Goal: Task Accomplishment & Management: Use online tool/utility

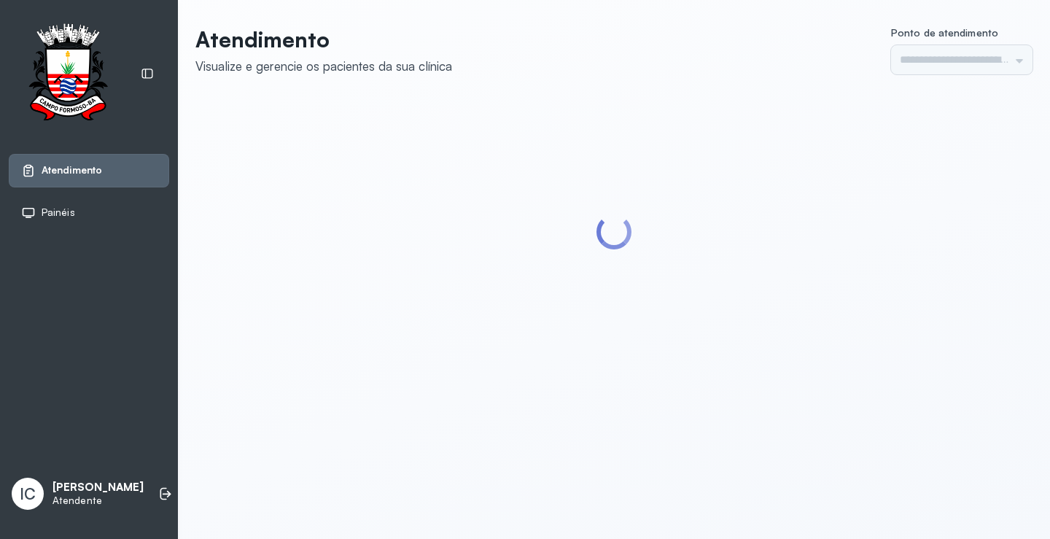
type input "*********"
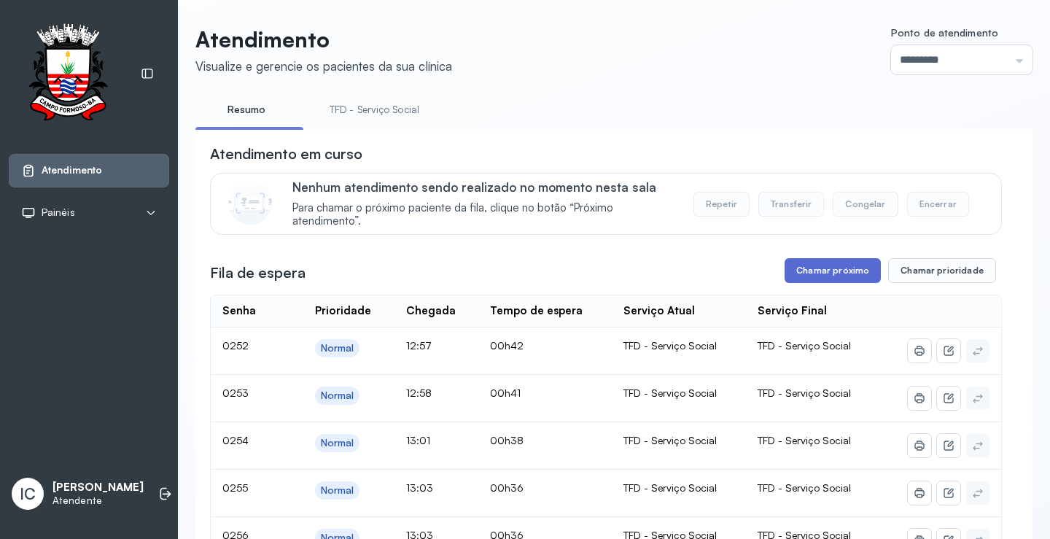
click at [819, 277] on button "Chamar próximo" at bounding box center [833, 270] width 96 height 25
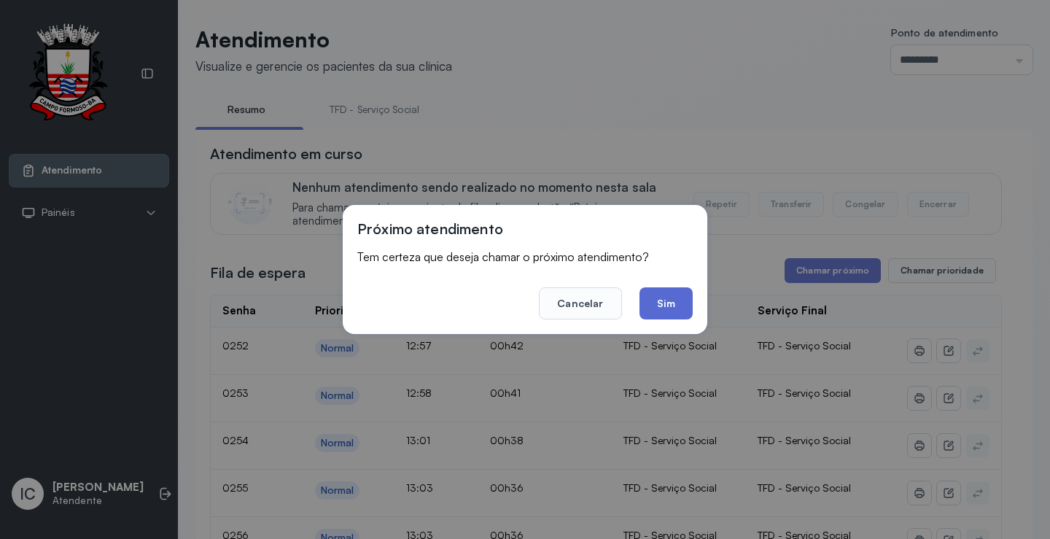
click at [679, 303] on button "Sim" at bounding box center [666, 303] width 53 height 32
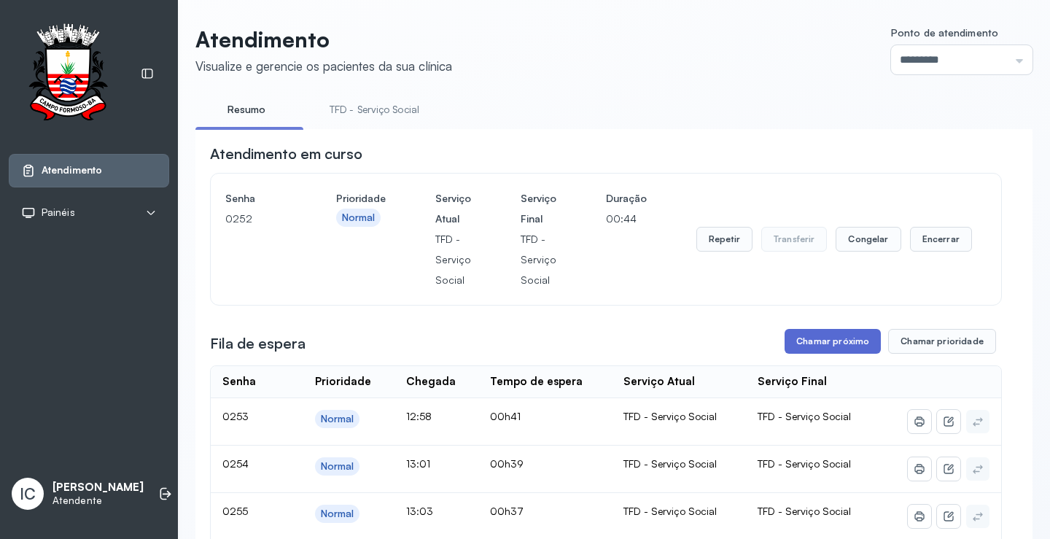
click at [827, 349] on button "Chamar próximo" at bounding box center [833, 341] width 96 height 25
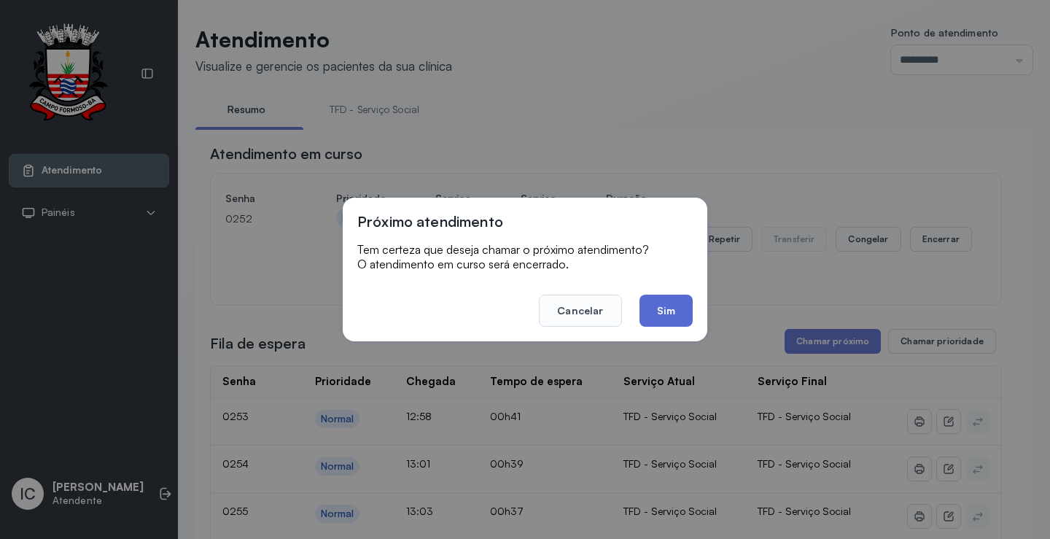
click at [663, 308] on button "Sim" at bounding box center [666, 311] width 53 height 32
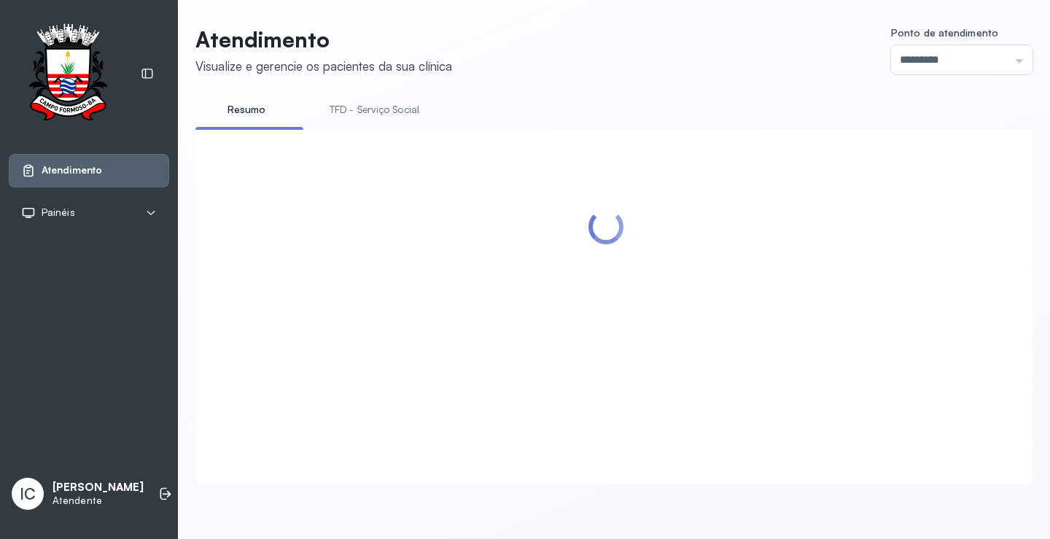
scroll to position [292, 0]
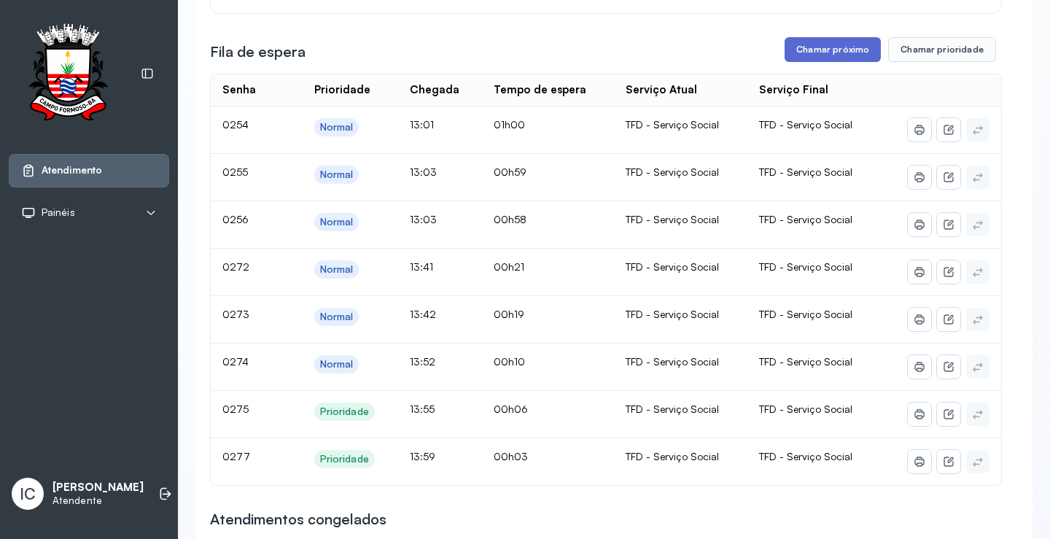
click at [867, 50] on button "Chamar próximo" at bounding box center [833, 49] width 96 height 25
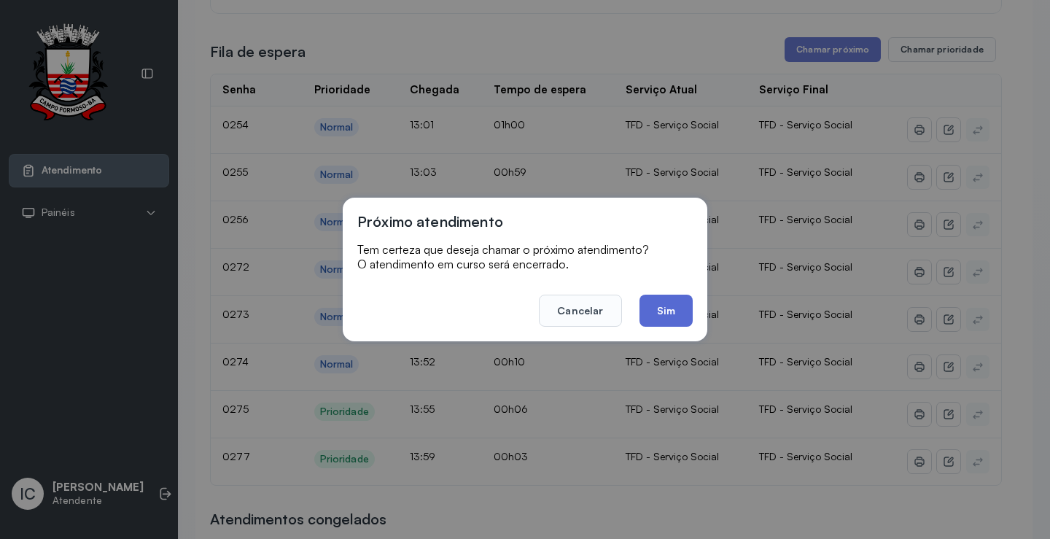
click at [687, 301] on button "Sim" at bounding box center [666, 311] width 53 height 32
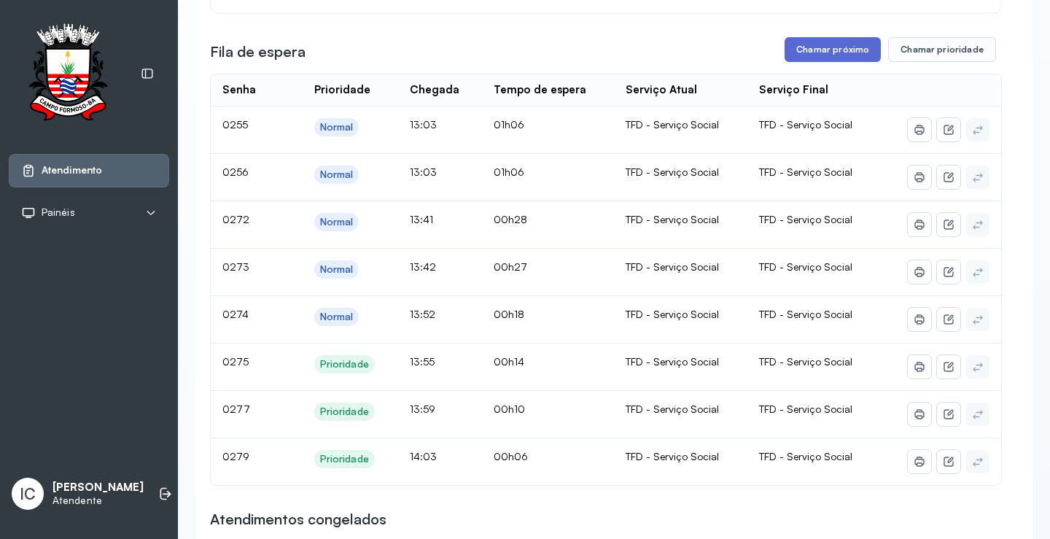
click at [810, 56] on button "Chamar próximo" at bounding box center [833, 49] width 96 height 25
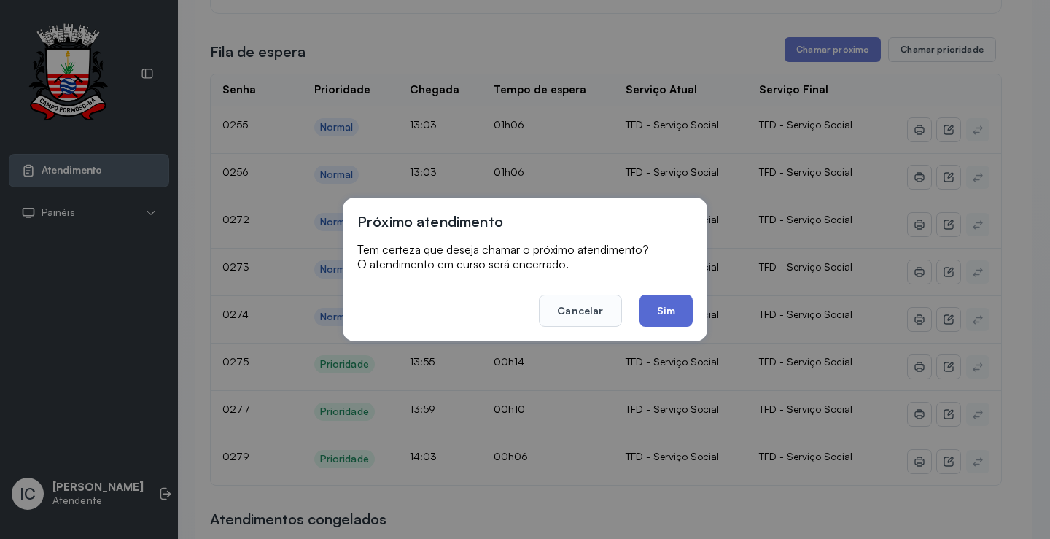
click at [670, 309] on button "Sim" at bounding box center [666, 311] width 53 height 32
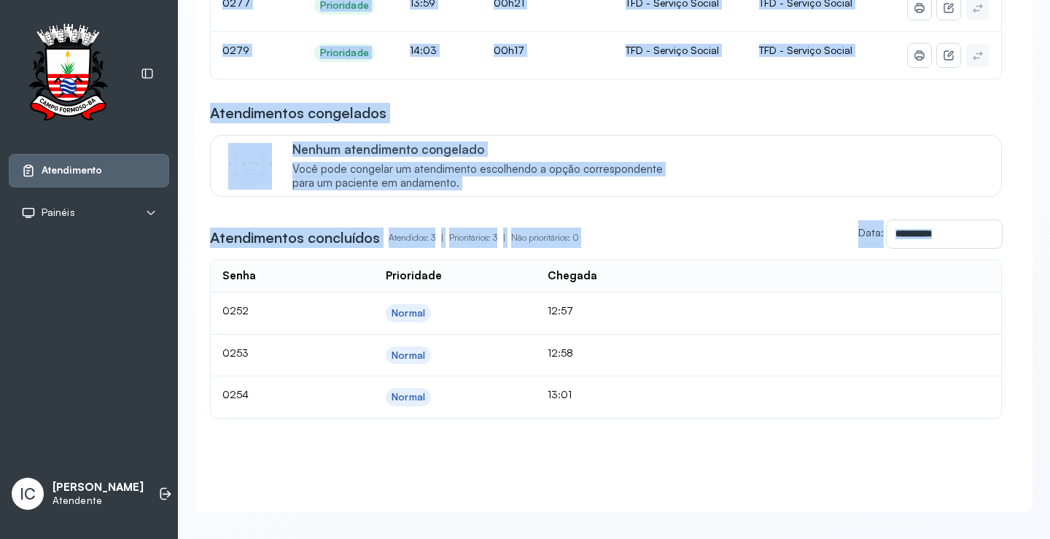
scroll to position [680, 0]
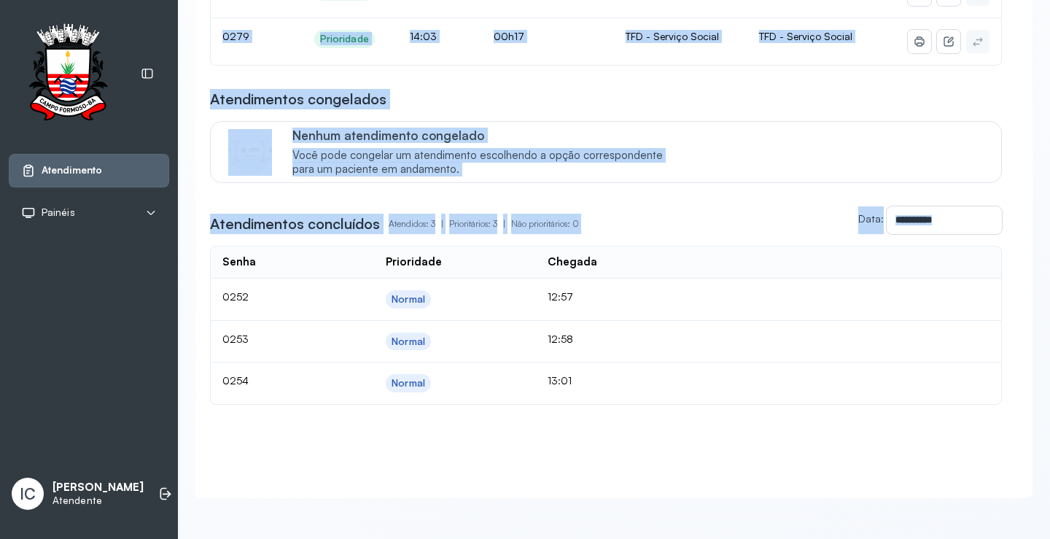
drag, startPoint x: 616, startPoint y: 129, endPoint x: 676, endPoint y: 545, distance: 420.0
click at [676, 538] on html "Atendimento Painéis Tv IC [PERSON_NAME] Atendente Atendimento Visualize e geren…" at bounding box center [525, 269] width 1050 height 539
click at [702, 337] on td at bounding box center [843, 342] width 317 height 42
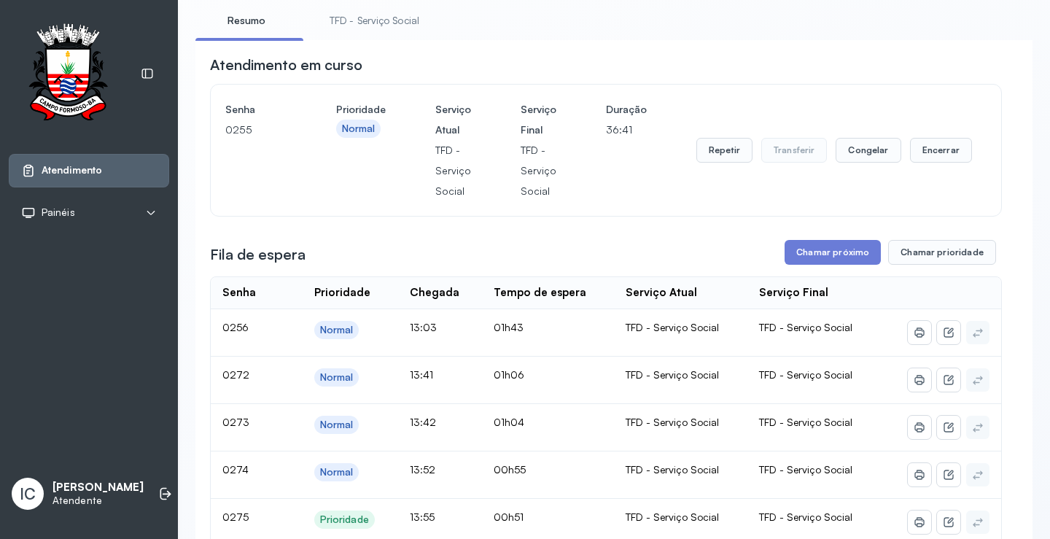
scroll to position [0, 0]
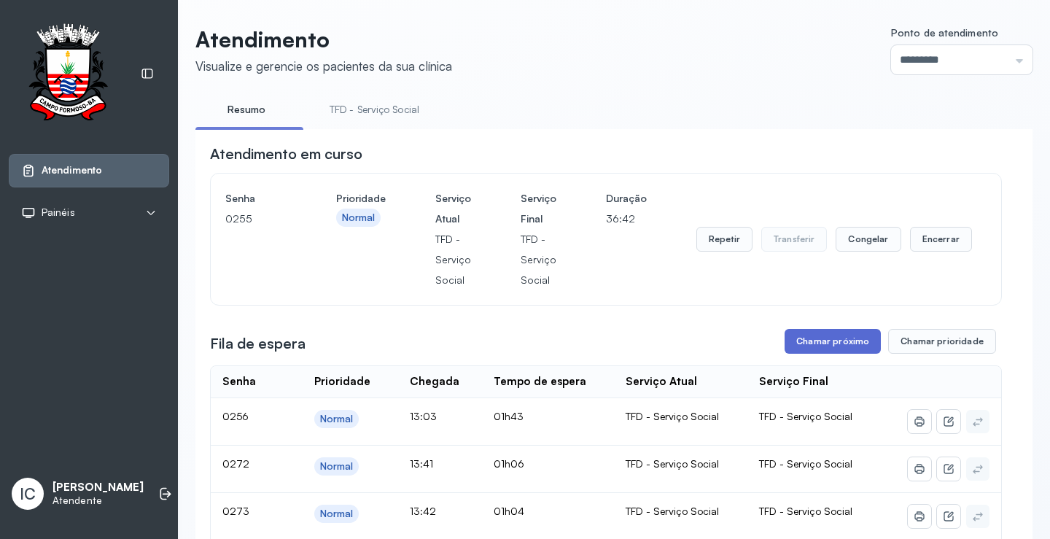
click at [839, 338] on button "Chamar próximo" at bounding box center [833, 341] width 96 height 25
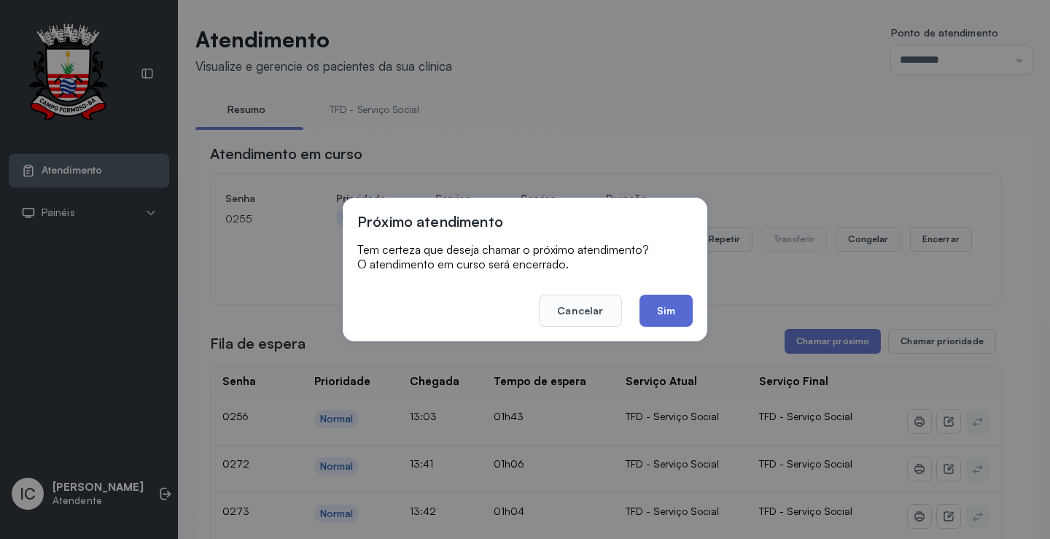
click at [659, 313] on button "Sim" at bounding box center [666, 311] width 53 height 32
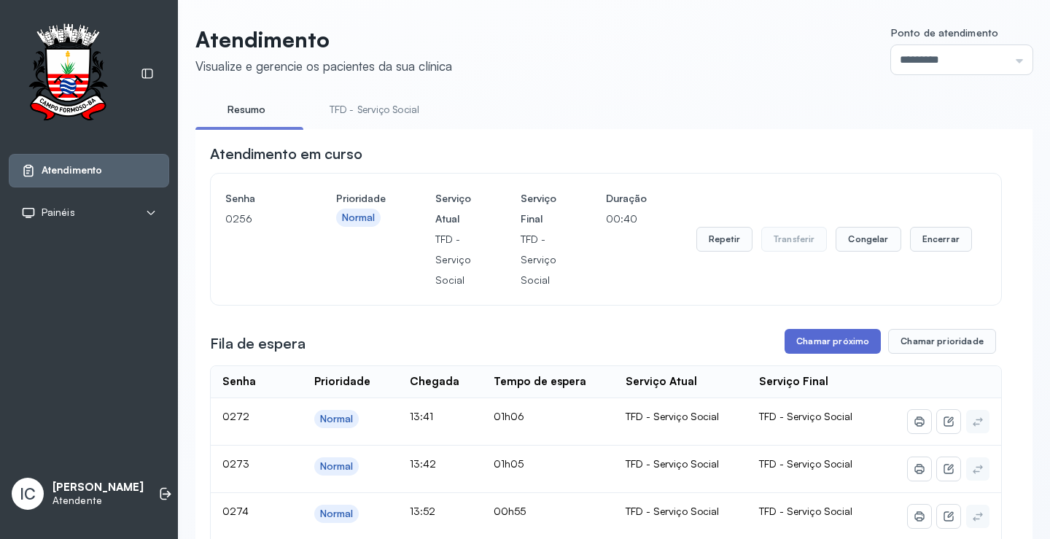
click at [821, 348] on button "Chamar próximo" at bounding box center [833, 341] width 96 height 25
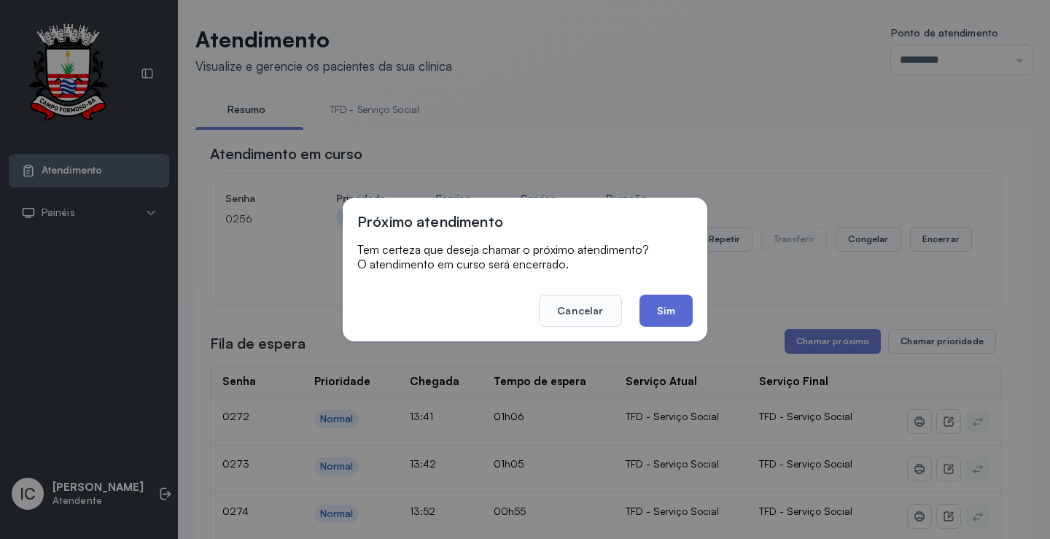
click at [670, 319] on button "Sim" at bounding box center [666, 311] width 53 height 32
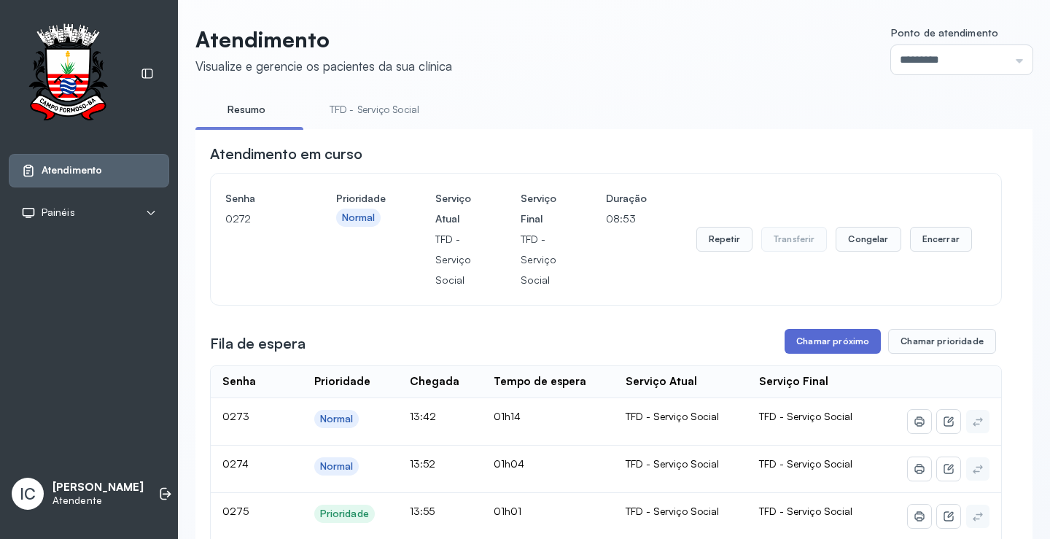
click at [831, 348] on button "Chamar próximo" at bounding box center [833, 341] width 96 height 25
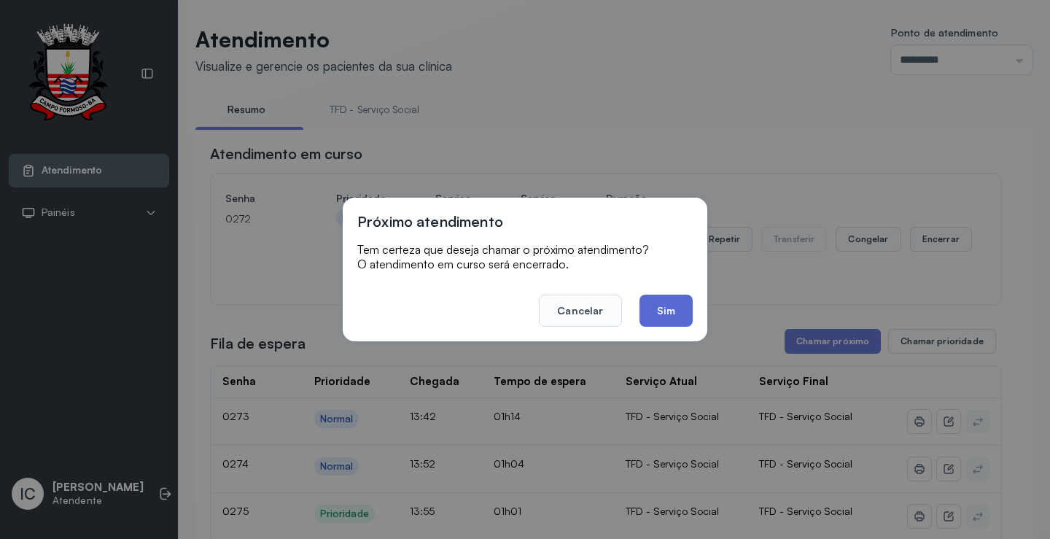
click at [664, 314] on button "Sim" at bounding box center [666, 311] width 53 height 32
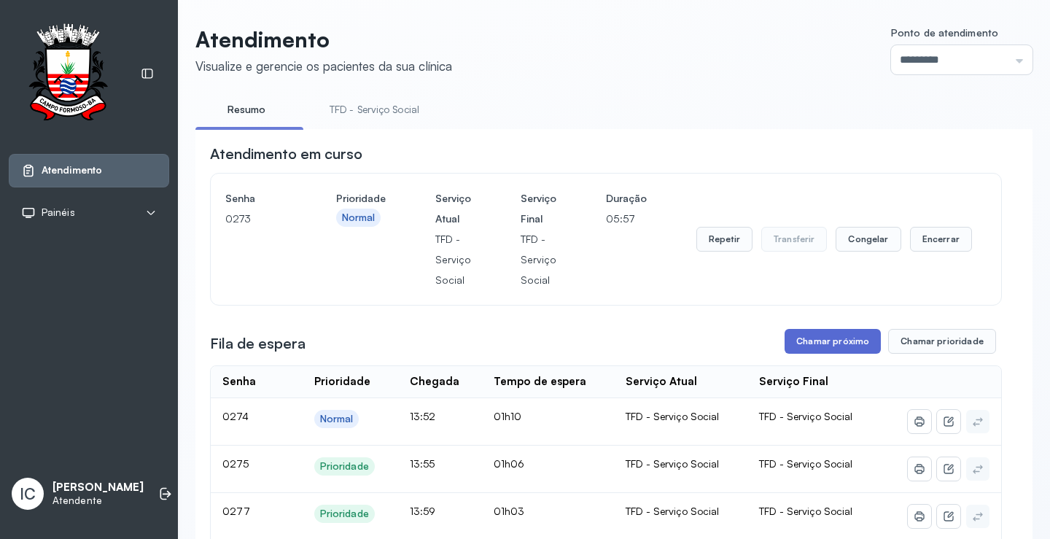
click at [861, 344] on button "Chamar próximo" at bounding box center [833, 341] width 96 height 25
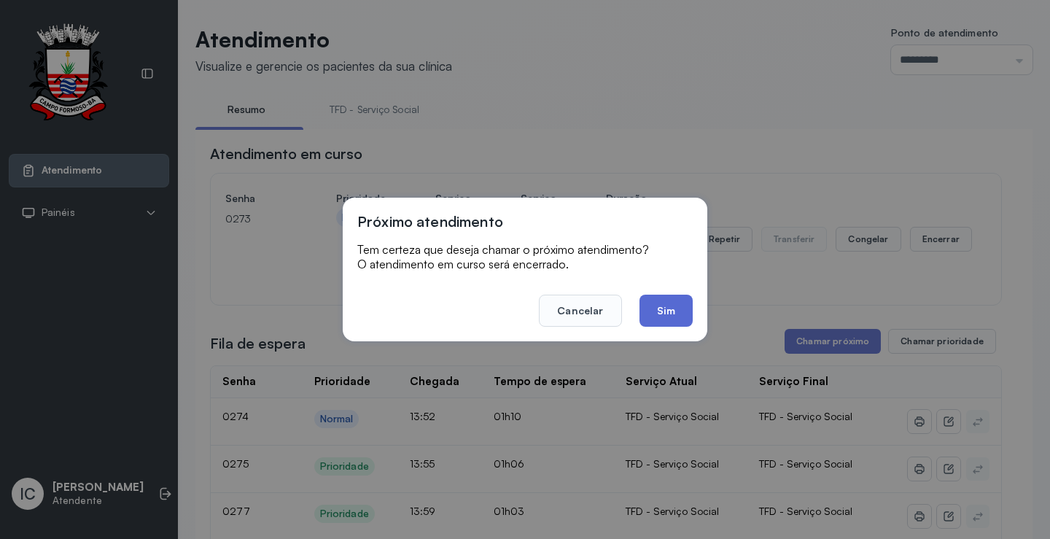
click at [669, 309] on button "Sim" at bounding box center [666, 311] width 53 height 32
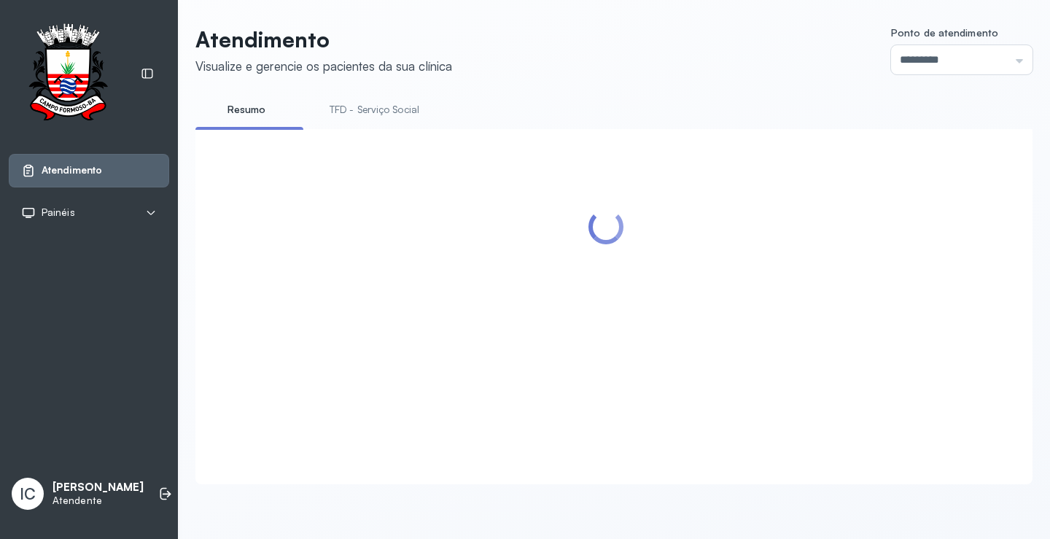
scroll to position [292, 0]
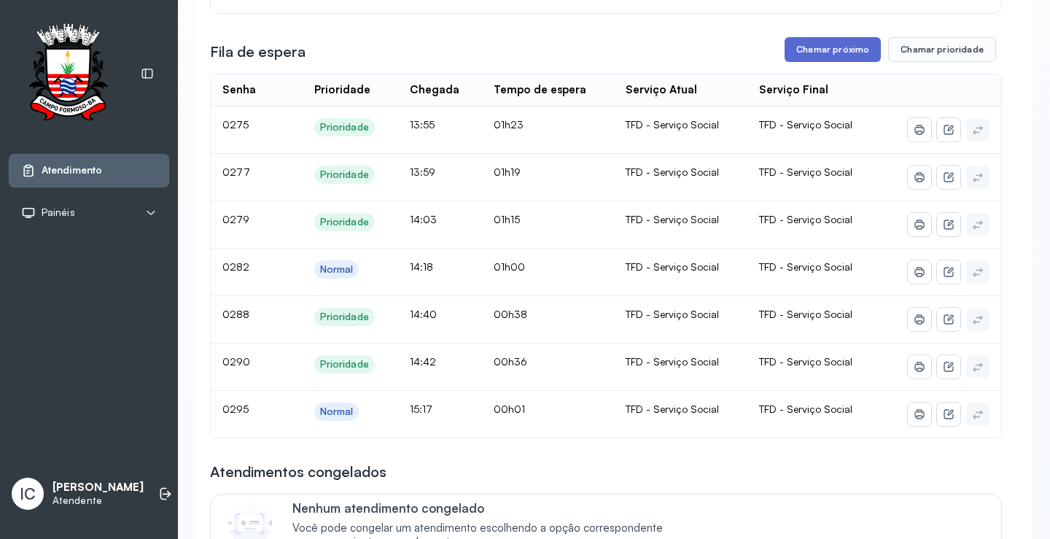
click at [820, 49] on button "Chamar próximo" at bounding box center [833, 49] width 96 height 25
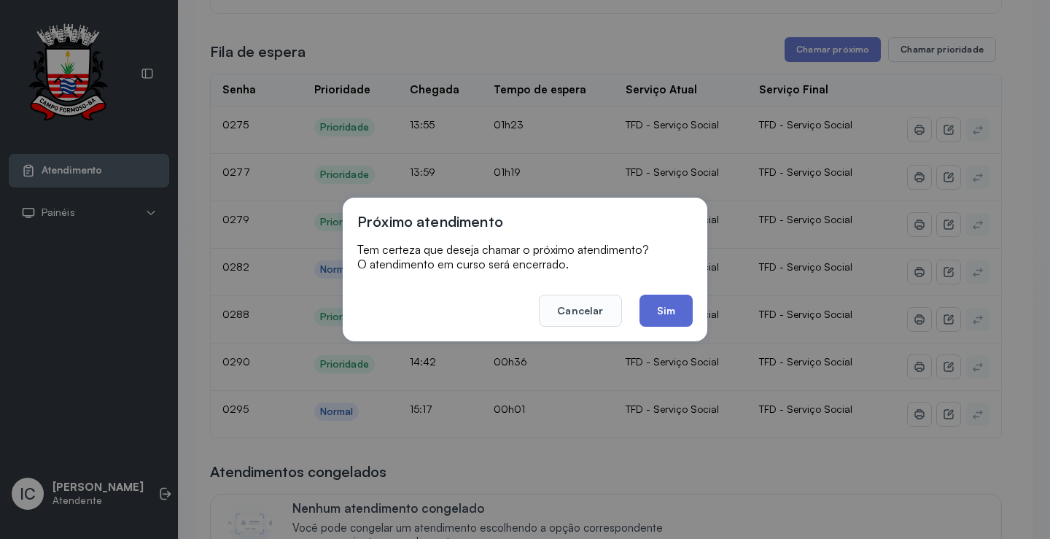
click at [675, 316] on button "Sim" at bounding box center [666, 311] width 53 height 32
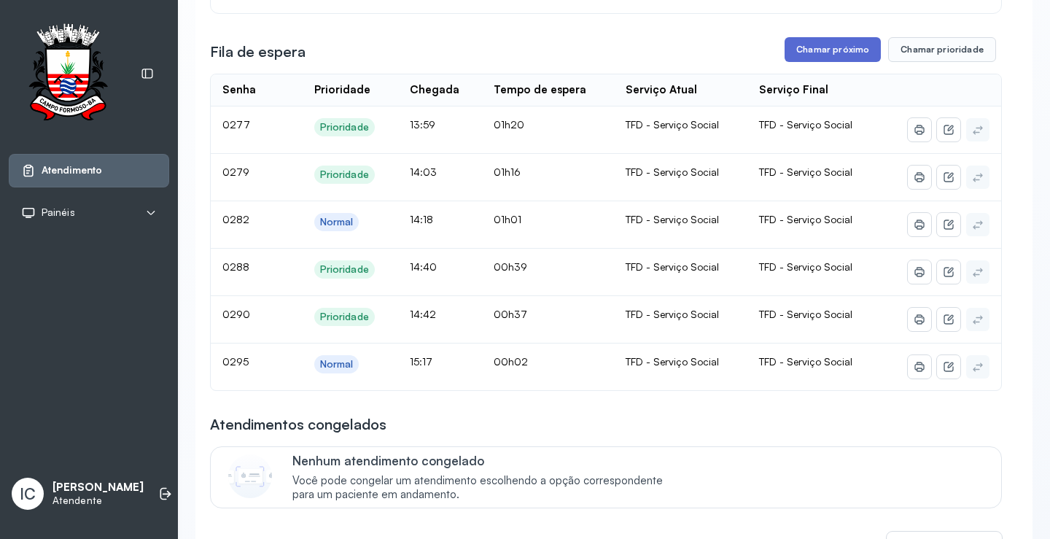
click at [814, 54] on button "Chamar próximo" at bounding box center [833, 49] width 96 height 25
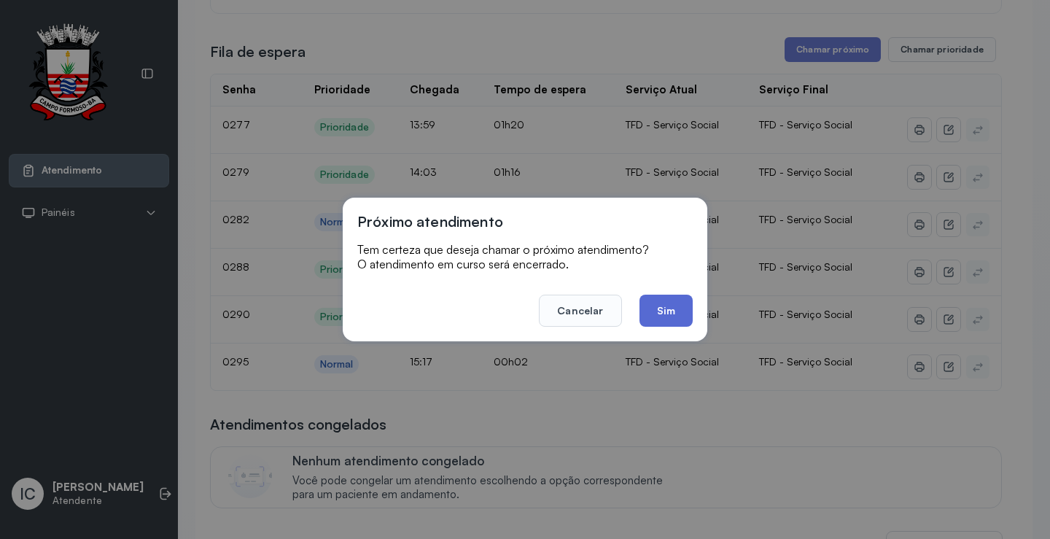
click at [670, 305] on button "Sim" at bounding box center [666, 311] width 53 height 32
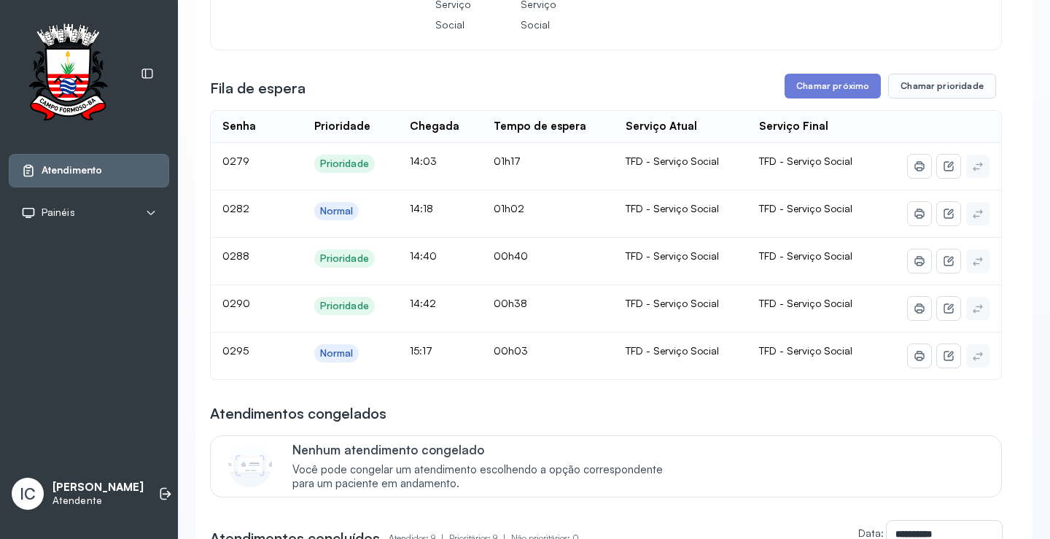
scroll to position [0, 0]
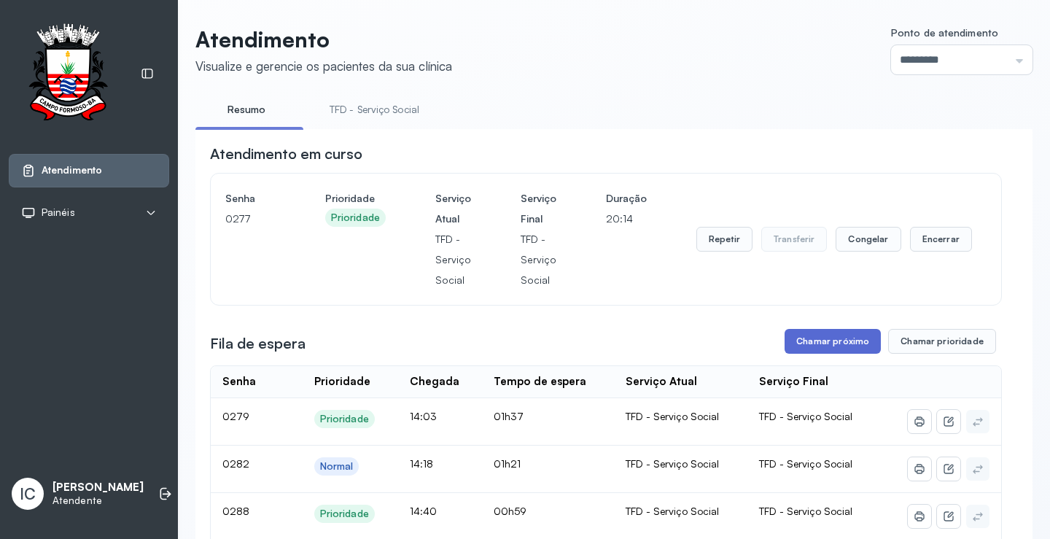
click at [799, 350] on button "Chamar próximo" at bounding box center [833, 341] width 96 height 25
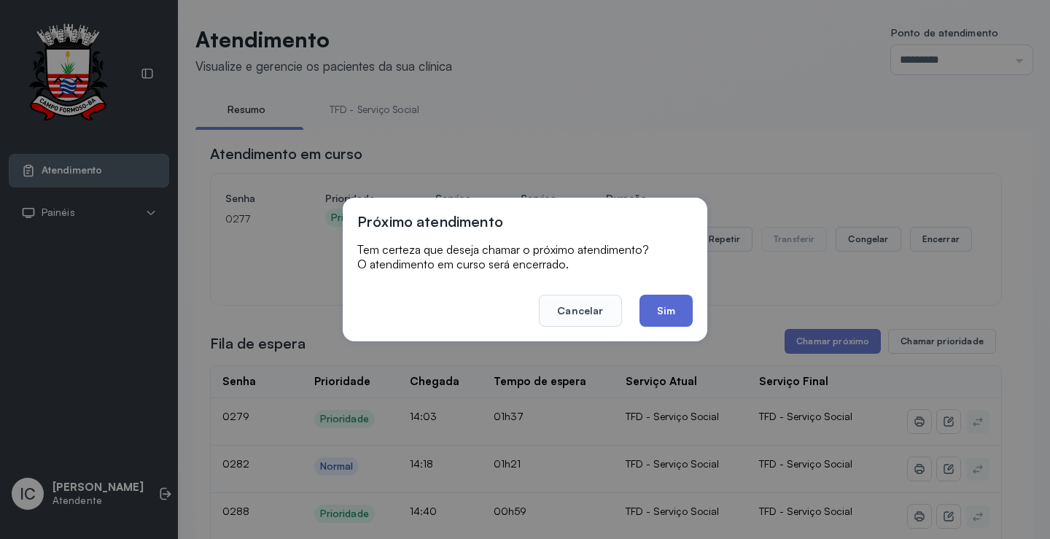
click at [681, 316] on button "Sim" at bounding box center [666, 311] width 53 height 32
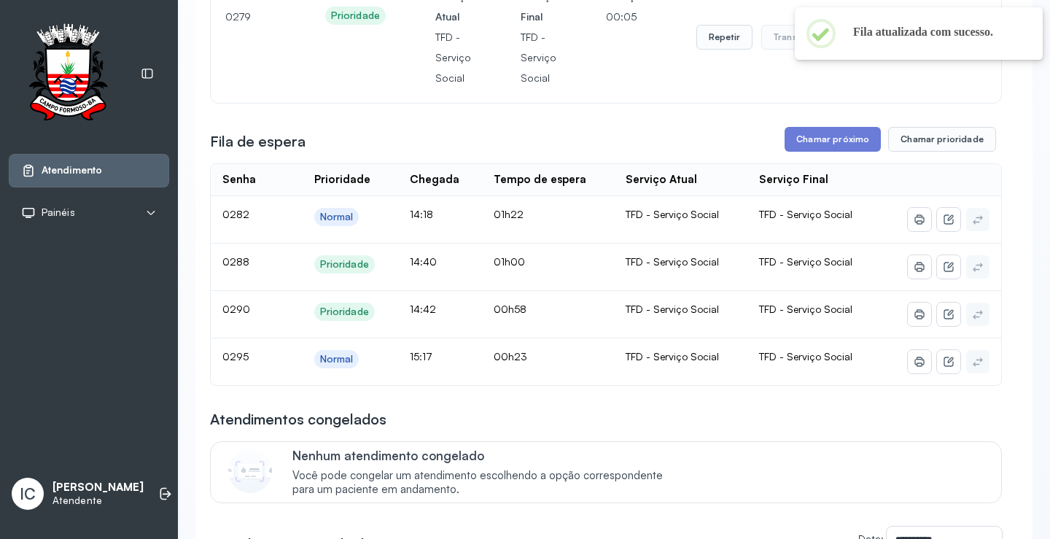
scroll to position [219, 0]
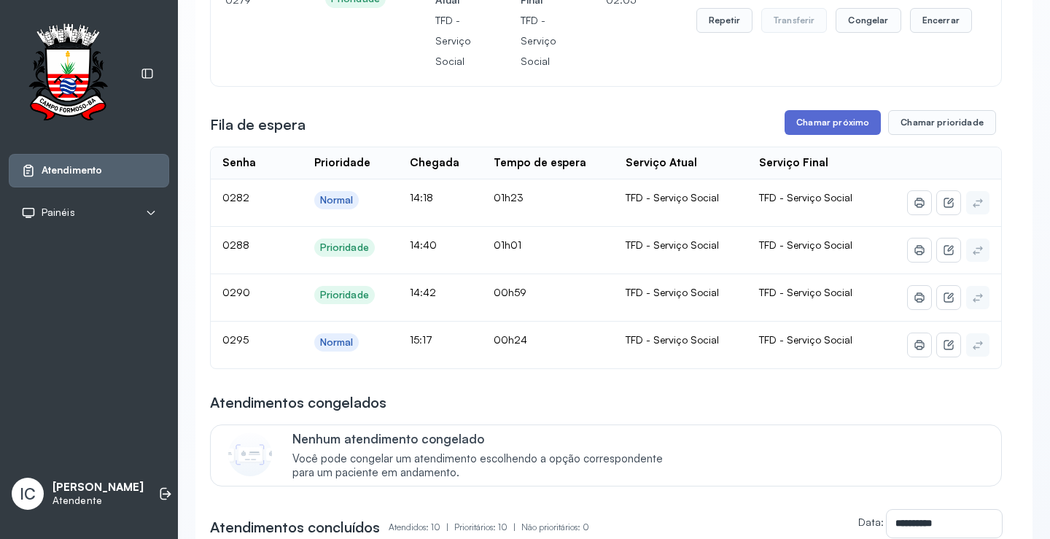
click at [831, 131] on button "Chamar próximo" at bounding box center [833, 122] width 96 height 25
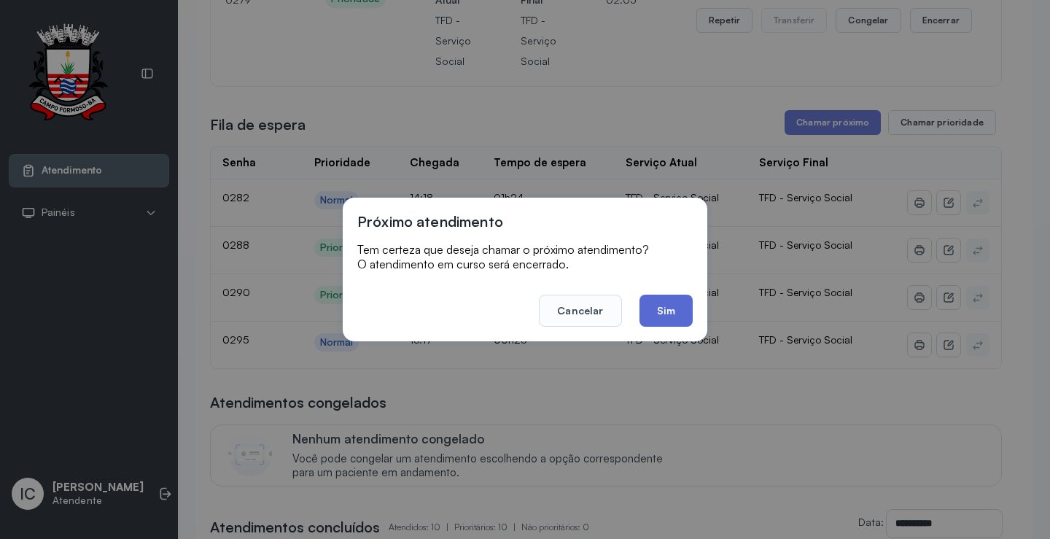
click at [669, 311] on button "Sim" at bounding box center [666, 311] width 53 height 32
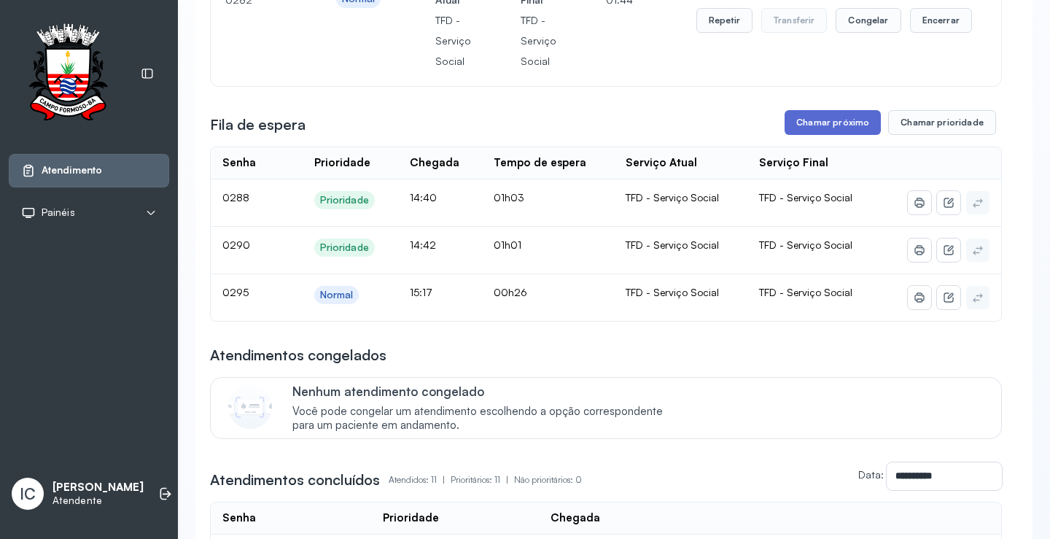
click at [852, 122] on button "Chamar próximo" at bounding box center [833, 122] width 96 height 25
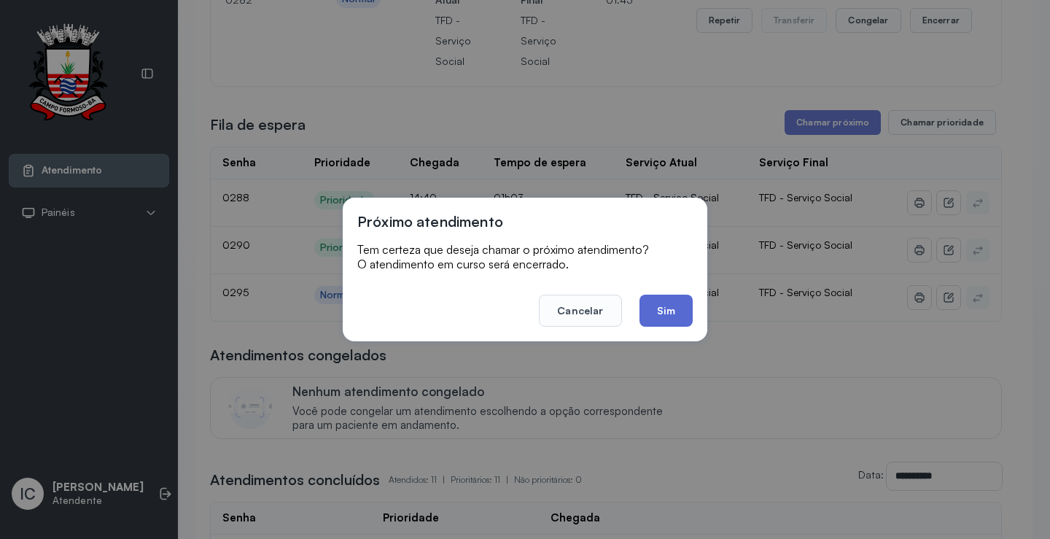
click at [675, 304] on button "Sim" at bounding box center [666, 311] width 53 height 32
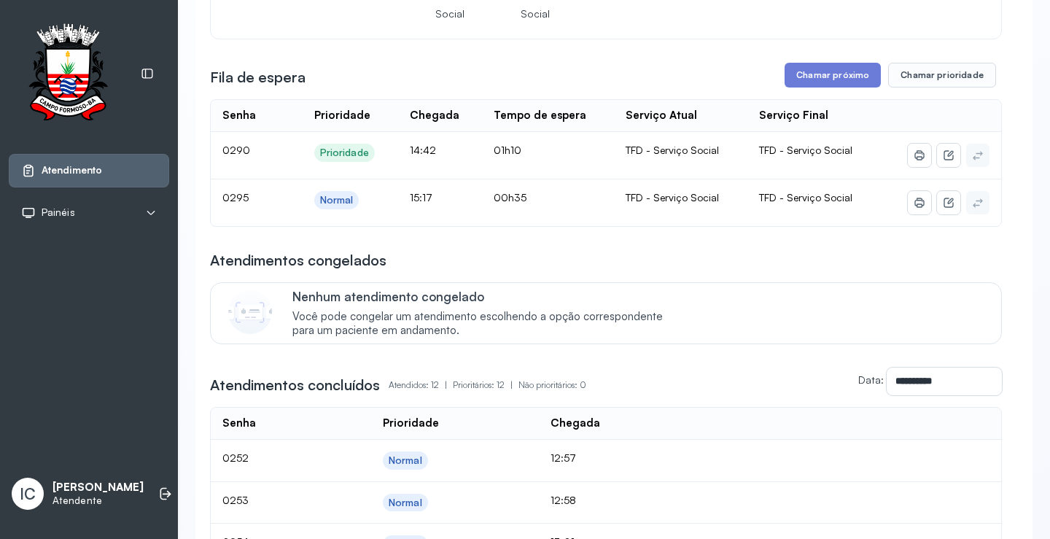
scroll to position [292, 0]
